Goal: Information Seeking & Learning: Learn about a topic

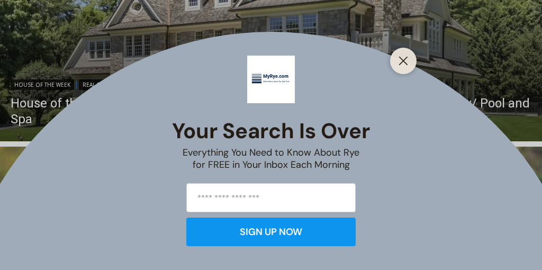
scroll to position [888, 0]
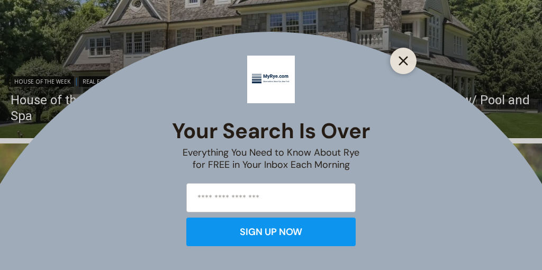
click at [398, 63] on button "Close" at bounding box center [403, 60] width 15 height 15
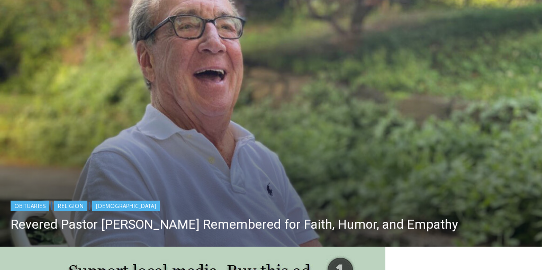
scroll to position [1053, 0]
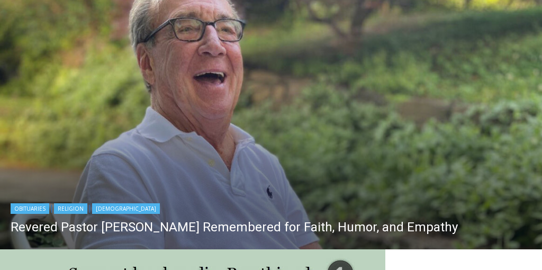
click at [304, 121] on img "Read More Revered Pastor Donald Poole Jr. Remembered for Faith, Humor, and Empa…" at bounding box center [271, 113] width 542 height 271
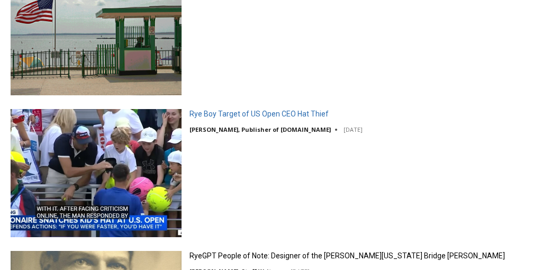
scroll to position [2025, 0]
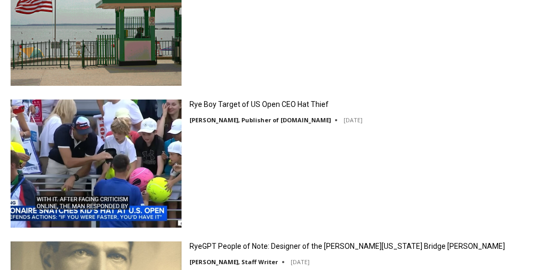
click at [147, 135] on img at bounding box center [96, 163] width 171 height 128
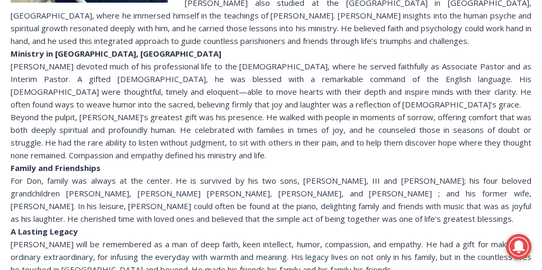
scroll to position [508, 0]
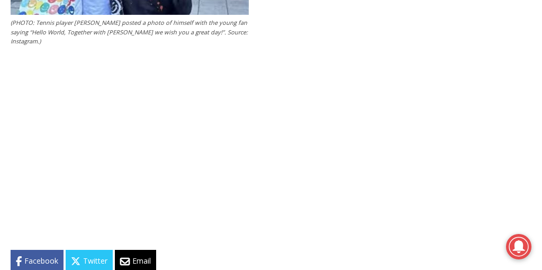
scroll to position [1575, 0]
